Goal: Task Accomplishment & Management: Use online tool/utility

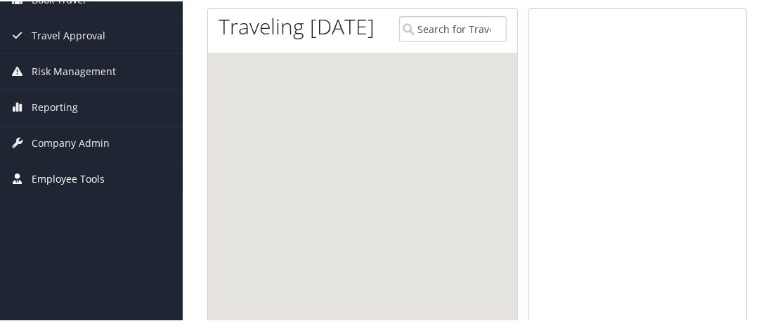
scroll to position [204, 0]
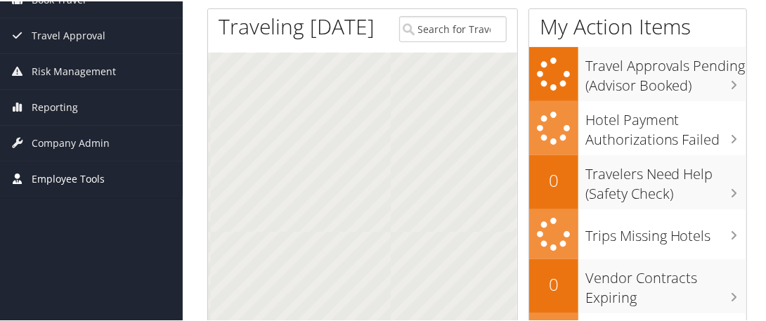
click at [78, 177] on span "Employee Tools" at bounding box center [68, 177] width 73 height 35
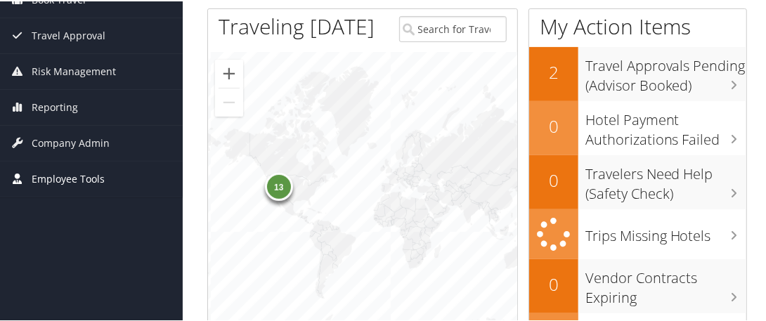
click at [78, 177] on span "Employee Tools" at bounding box center [68, 177] width 73 height 35
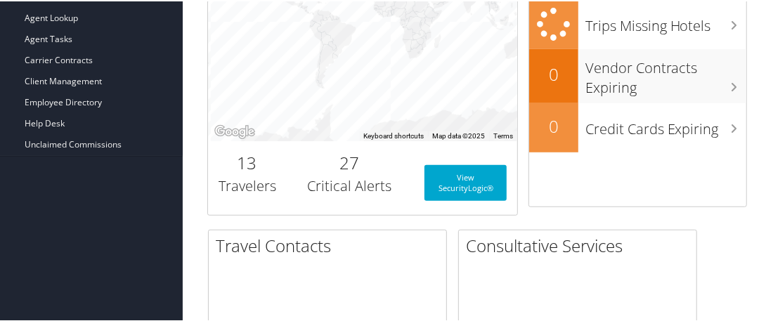
scroll to position [415, 0]
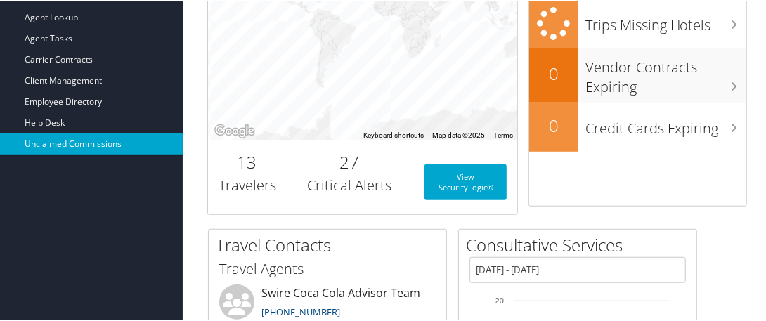
click at [102, 136] on link "Unclaimed Commissions" at bounding box center [91, 142] width 183 height 21
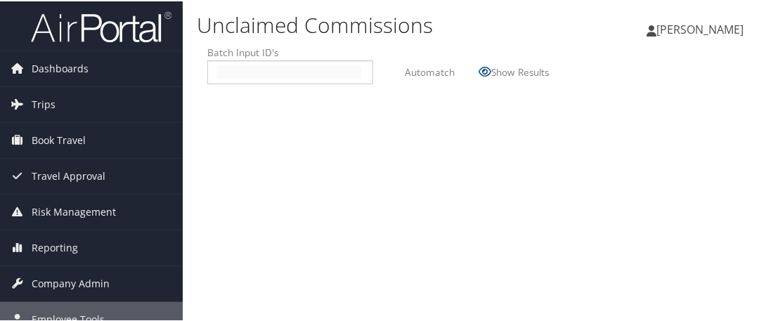
click at [233, 71] on input "text" at bounding box center [290, 71] width 146 height 14
click at [229, 73] on input "text" at bounding box center [290, 71] width 146 height 14
type input "2509054"
click at [431, 71] on label "Automatch" at bounding box center [430, 71] width 50 height 26
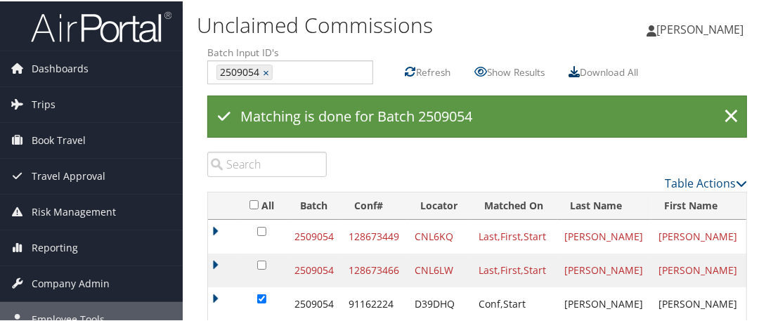
click at [580, 67] on icon at bounding box center [574, 70] width 11 height 11
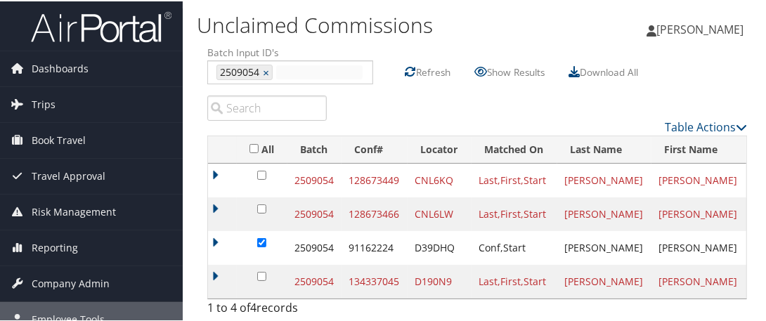
click at [309, 68] on input "text" at bounding box center [319, 71] width 86 height 14
type input "2509053"
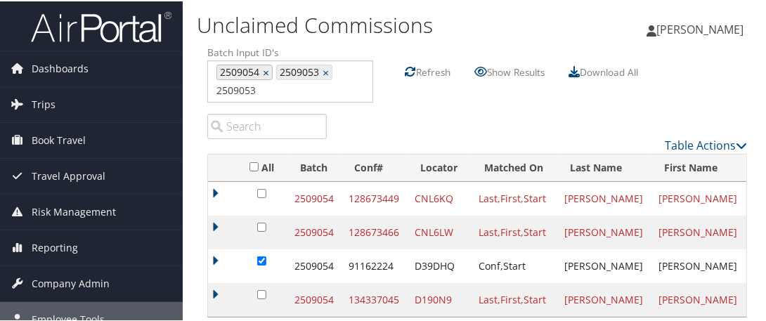
type input "2509054, 2509053"
click at [263, 71] on link "×" at bounding box center [267, 71] width 9 height 14
type input "2509053"
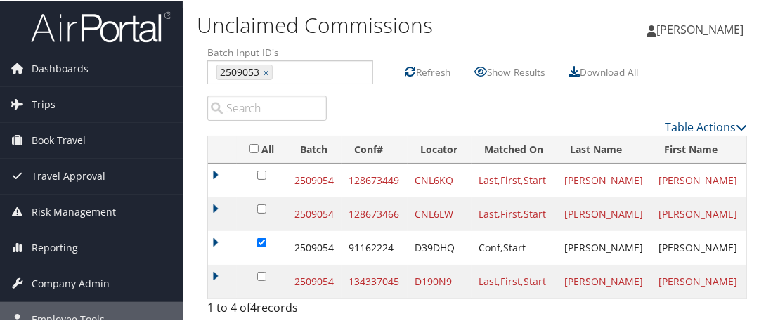
click at [431, 71] on label "Refresh" at bounding box center [433, 71] width 34 height 26
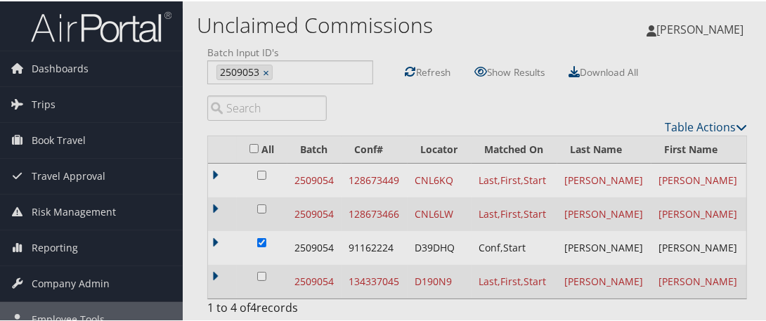
click at [431, 71] on div at bounding box center [386, 160] width 772 height 321
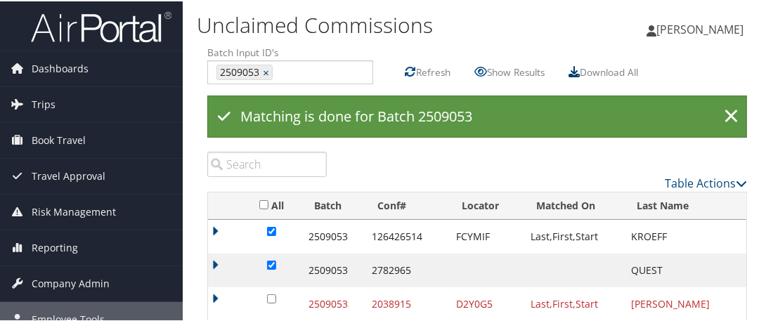
click at [579, 75] on icon at bounding box center [574, 70] width 11 height 11
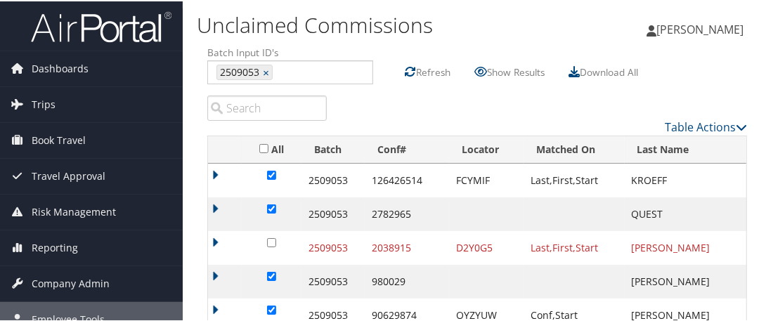
click at [572, 37] on div "Dawnette McCarty Dawnette McCarty My Settings Travel Agency Contacts View Trave…" at bounding box center [643, 34] width 257 height 54
click at [423, 73] on label "Refresh" at bounding box center [433, 71] width 34 height 26
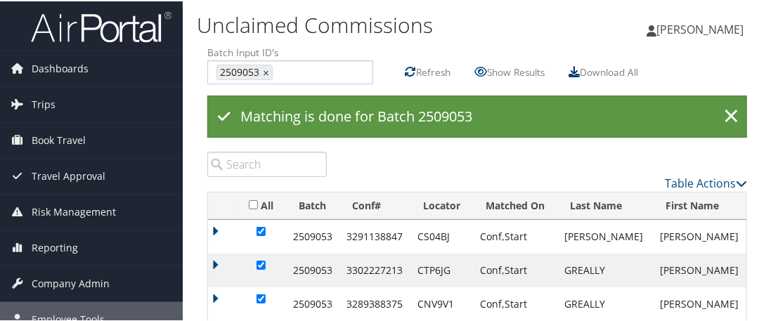
click at [578, 70] on icon at bounding box center [574, 70] width 11 height 11
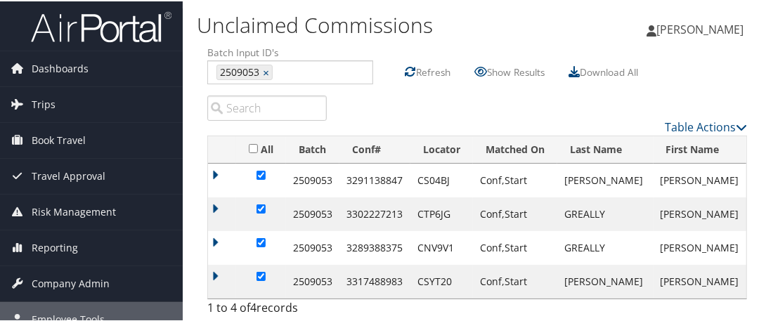
click at [431, 67] on label "Refresh" at bounding box center [433, 71] width 34 height 26
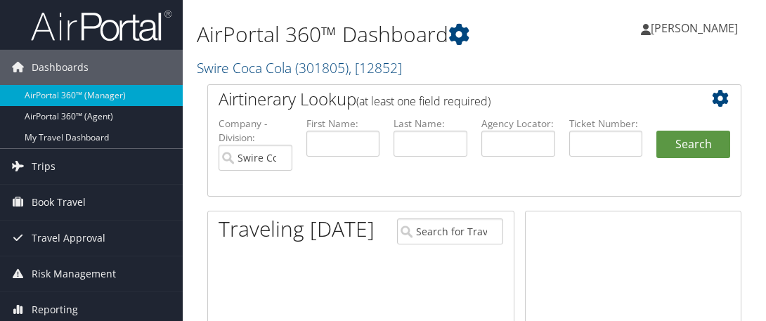
scroll to position [274, 0]
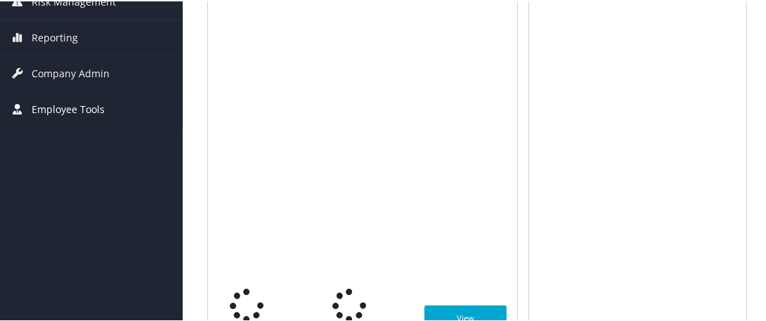
click at [35, 104] on span "Employee Tools" at bounding box center [68, 108] width 73 height 35
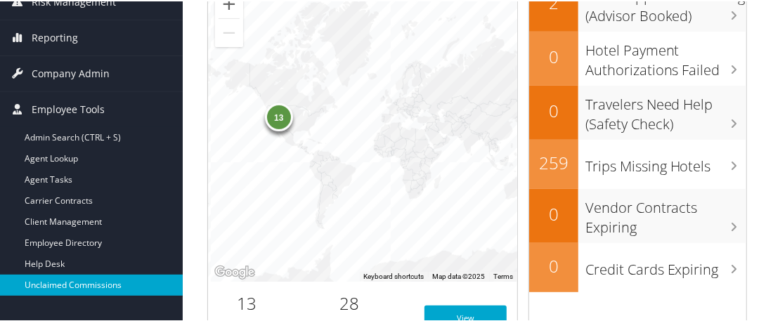
click at [71, 278] on link "Unclaimed Commissions" at bounding box center [91, 284] width 183 height 21
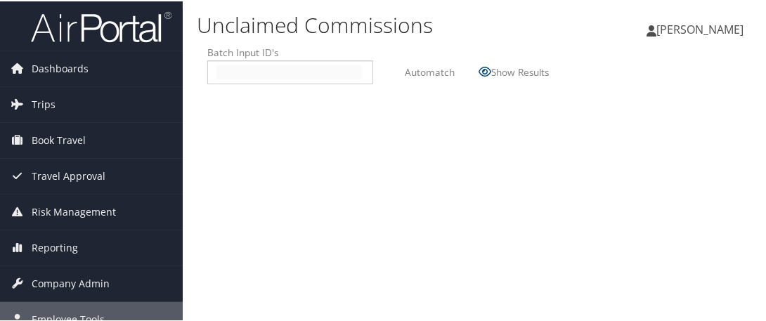
click at [217, 70] on input "text" at bounding box center [290, 71] width 146 height 14
type input "2509056"
click at [435, 70] on label "Automatch" at bounding box center [430, 71] width 50 height 26
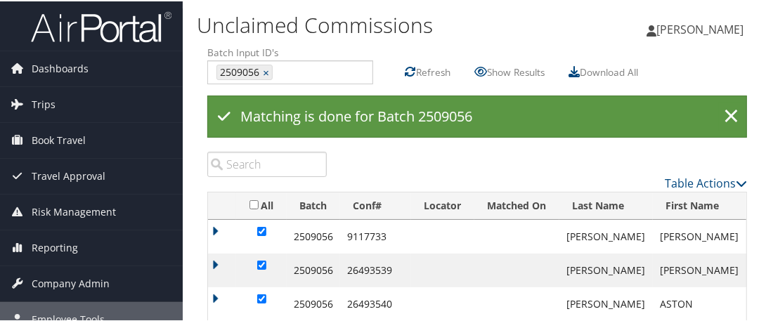
click at [431, 70] on label "Refresh" at bounding box center [433, 71] width 34 height 26
click at [578, 68] on icon at bounding box center [574, 70] width 11 height 11
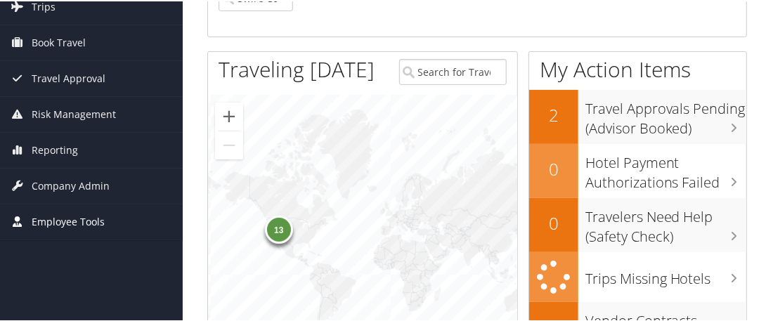
scroll to position [211, 0]
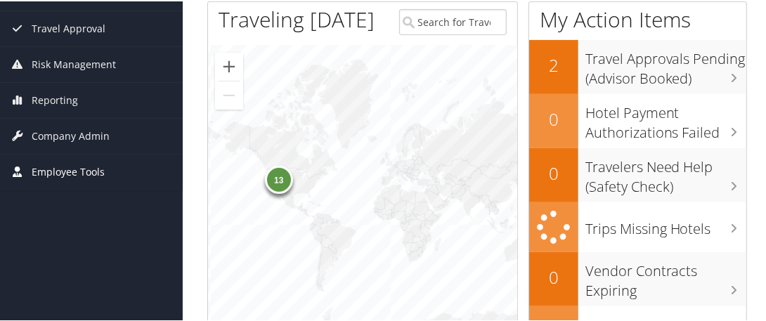
click at [59, 165] on span "Employee Tools" at bounding box center [68, 170] width 73 height 35
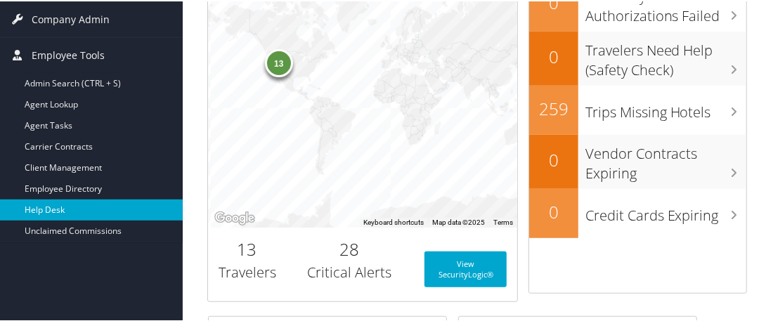
scroll to position [352, 0]
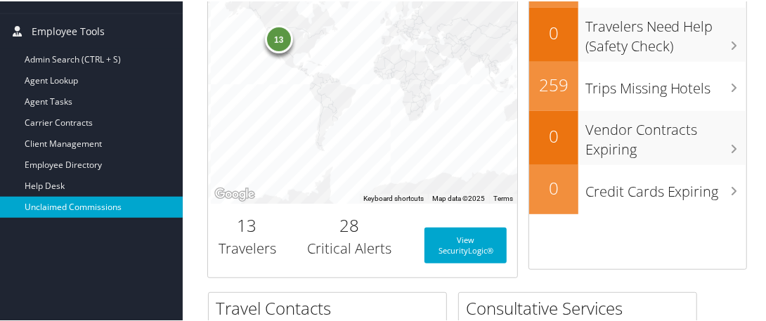
click at [74, 200] on link "Unclaimed Commissions" at bounding box center [91, 205] width 183 height 21
